Goal: Use online tool/utility: Utilize a website feature to perform a specific function

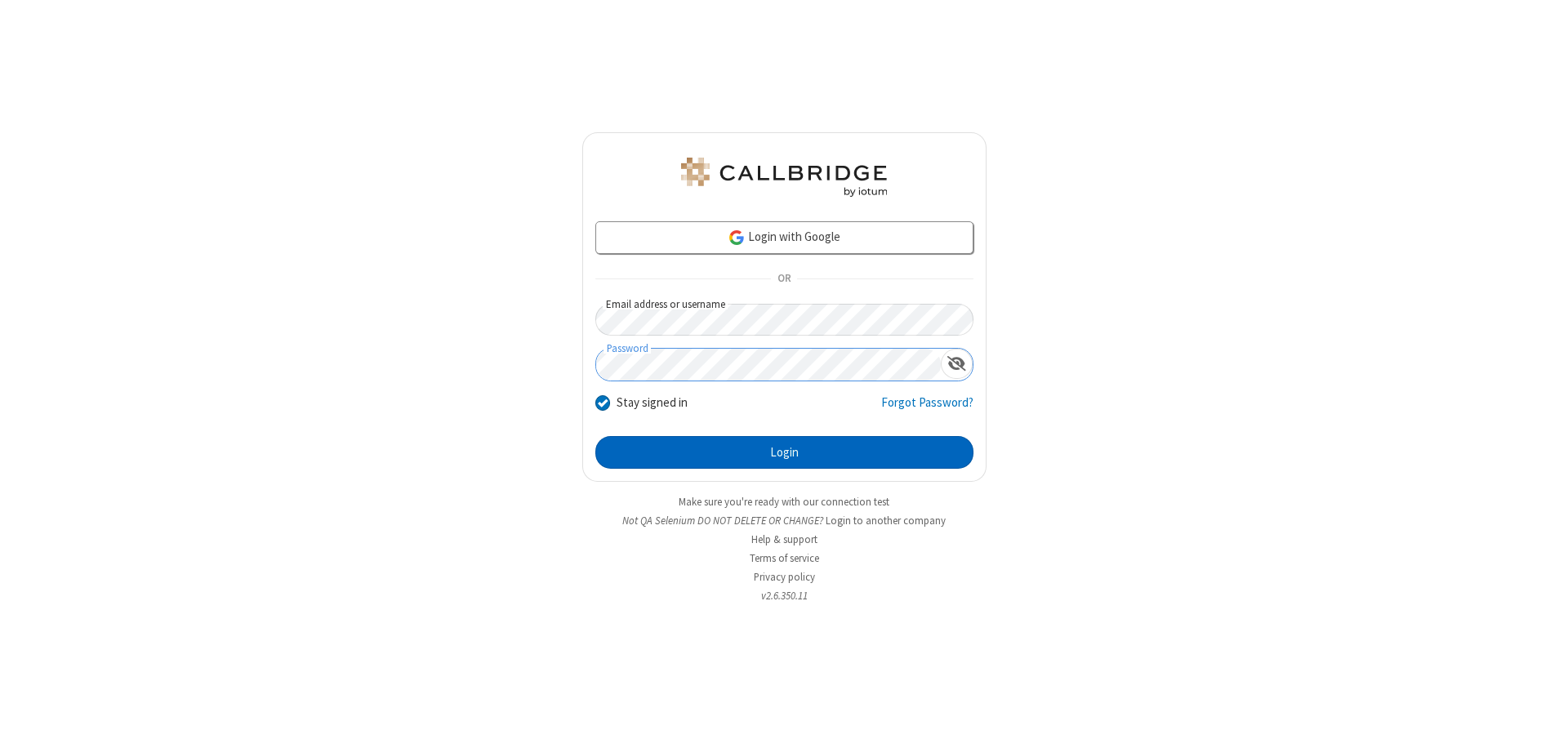
click at [784, 453] on button "Login" at bounding box center [784, 453] width 378 height 33
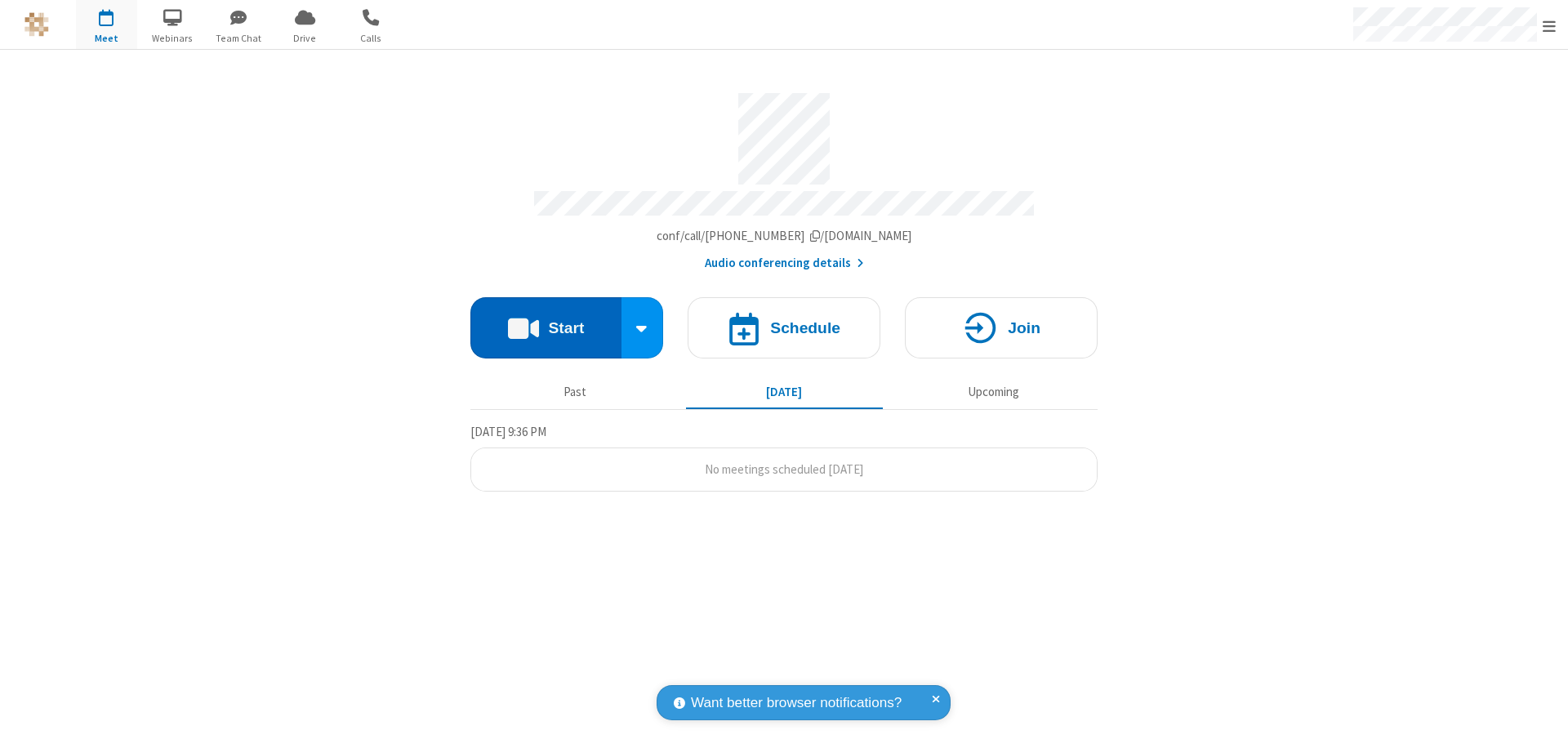
click at [546, 320] on button "Start" at bounding box center [546, 327] width 151 height 61
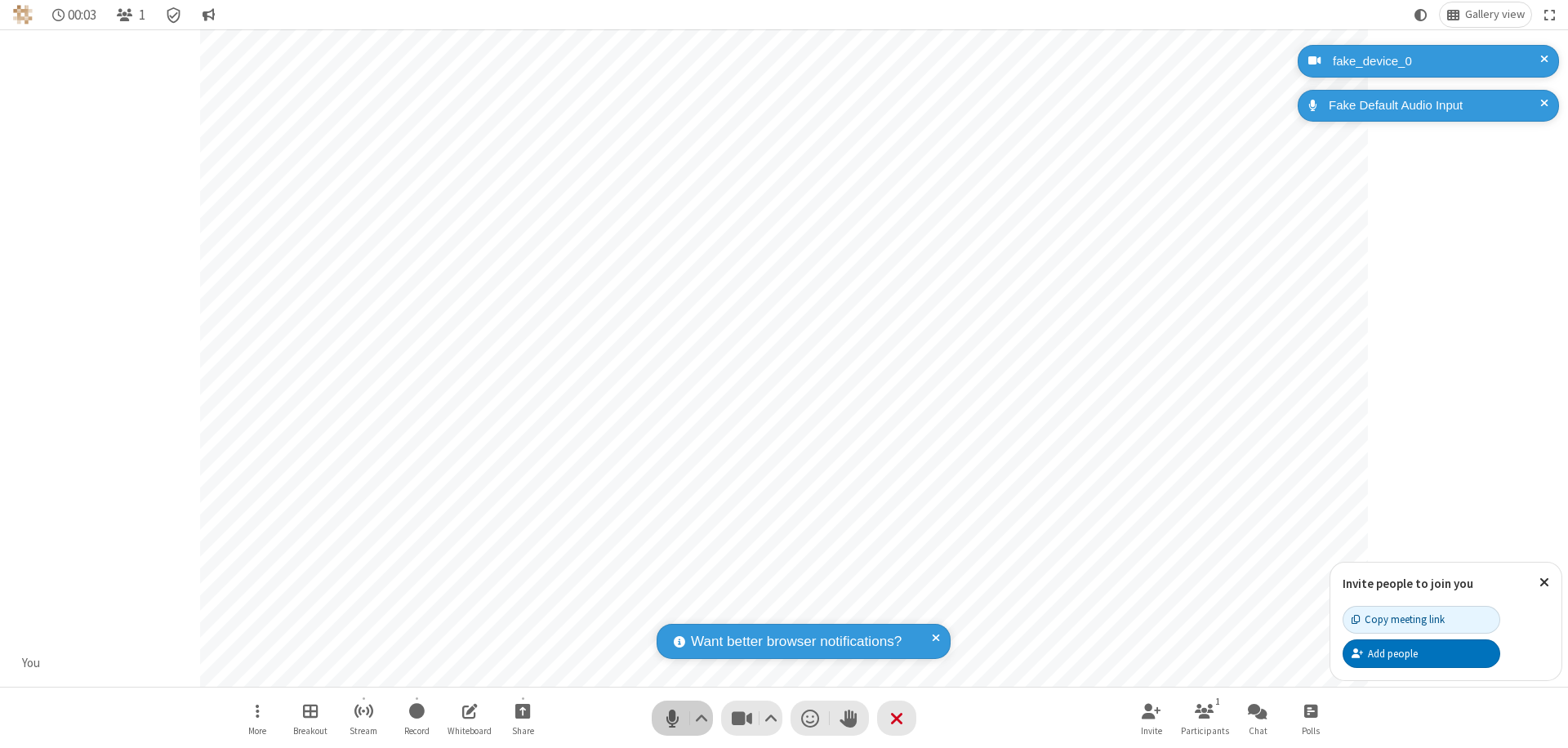
click at [672, 718] on span "Mute (⌘+Shift+A)" at bounding box center [672, 719] width 24 height 24
click at [672, 718] on span "Unmute (⌘+Shift+A)" at bounding box center [672, 719] width 24 height 24
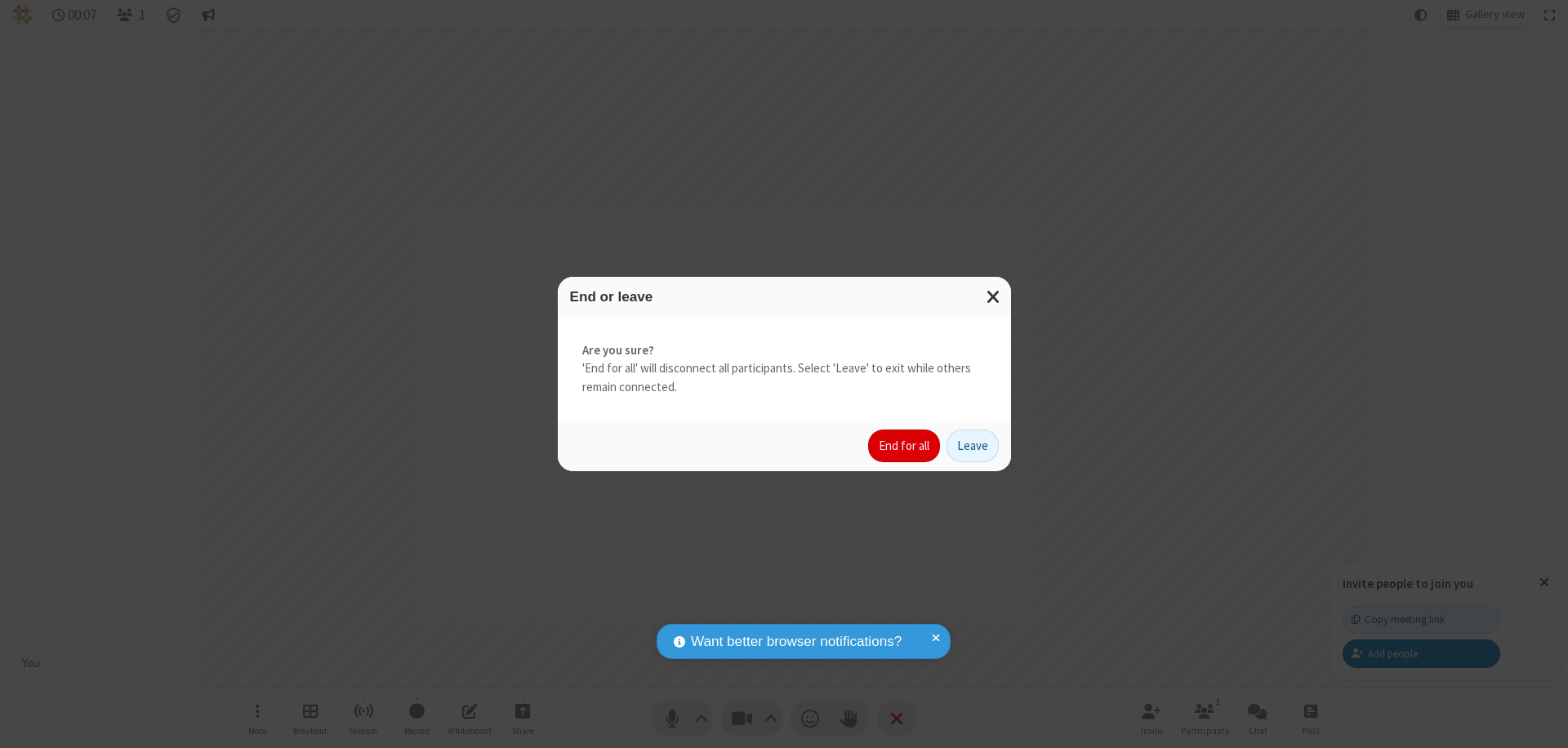
click at [904, 446] on button "End for all" at bounding box center [904, 446] width 72 height 33
